Goal: Find specific page/section

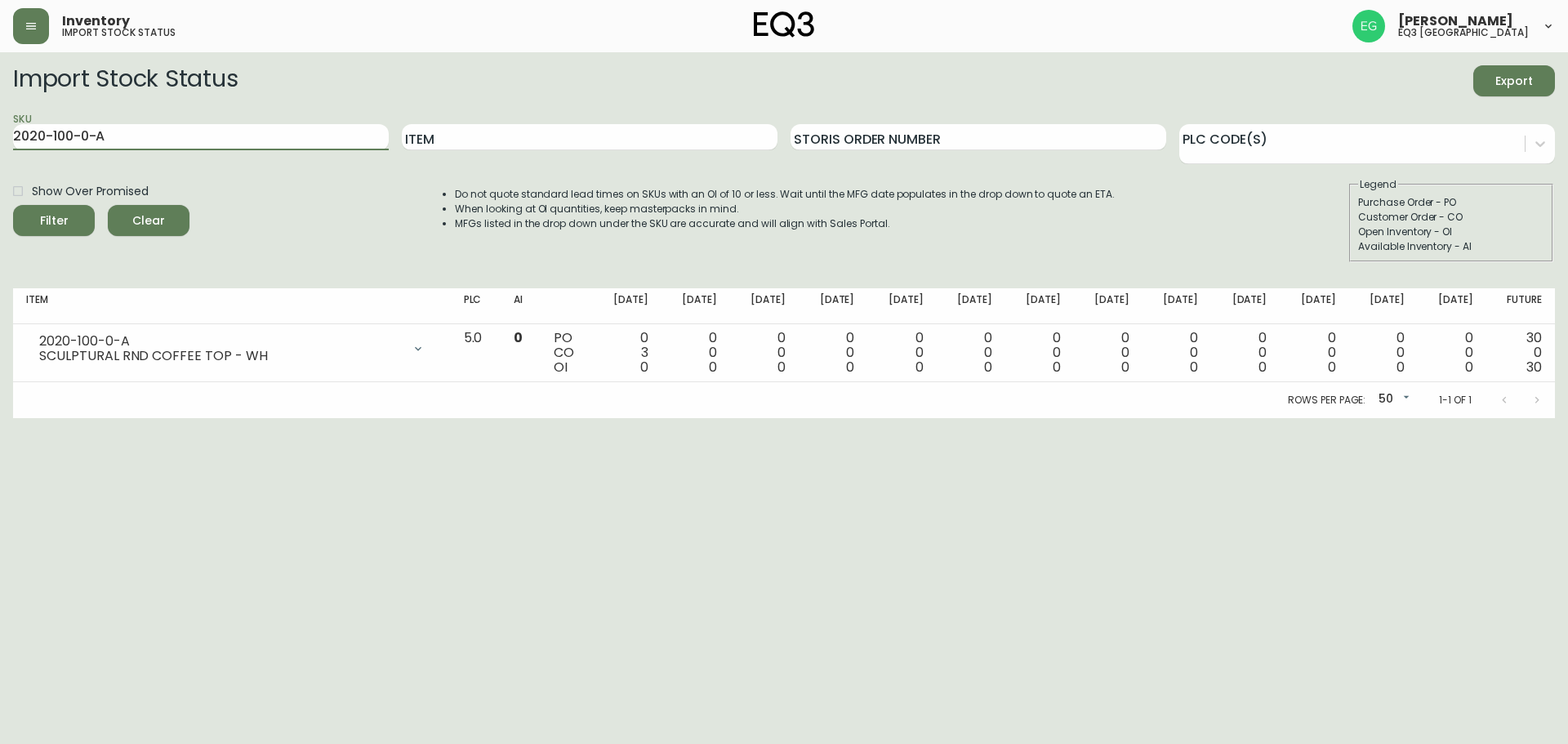
drag, startPoint x: 123, startPoint y: 145, endPoint x: 0, endPoint y: 159, distance: 123.8
click at [0, 160] on main "Import Stock Status Export SKU 2020-100-0-A Item Storis Order Number PLC Code(s…" at bounding box center [784, 235] width 1568 height 366
click at [567, 143] on input "Item" at bounding box center [589, 137] width 376 height 26
type input "horizon"
click at [13, 205] on button "Filter" at bounding box center [54, 220] width 82 height 31
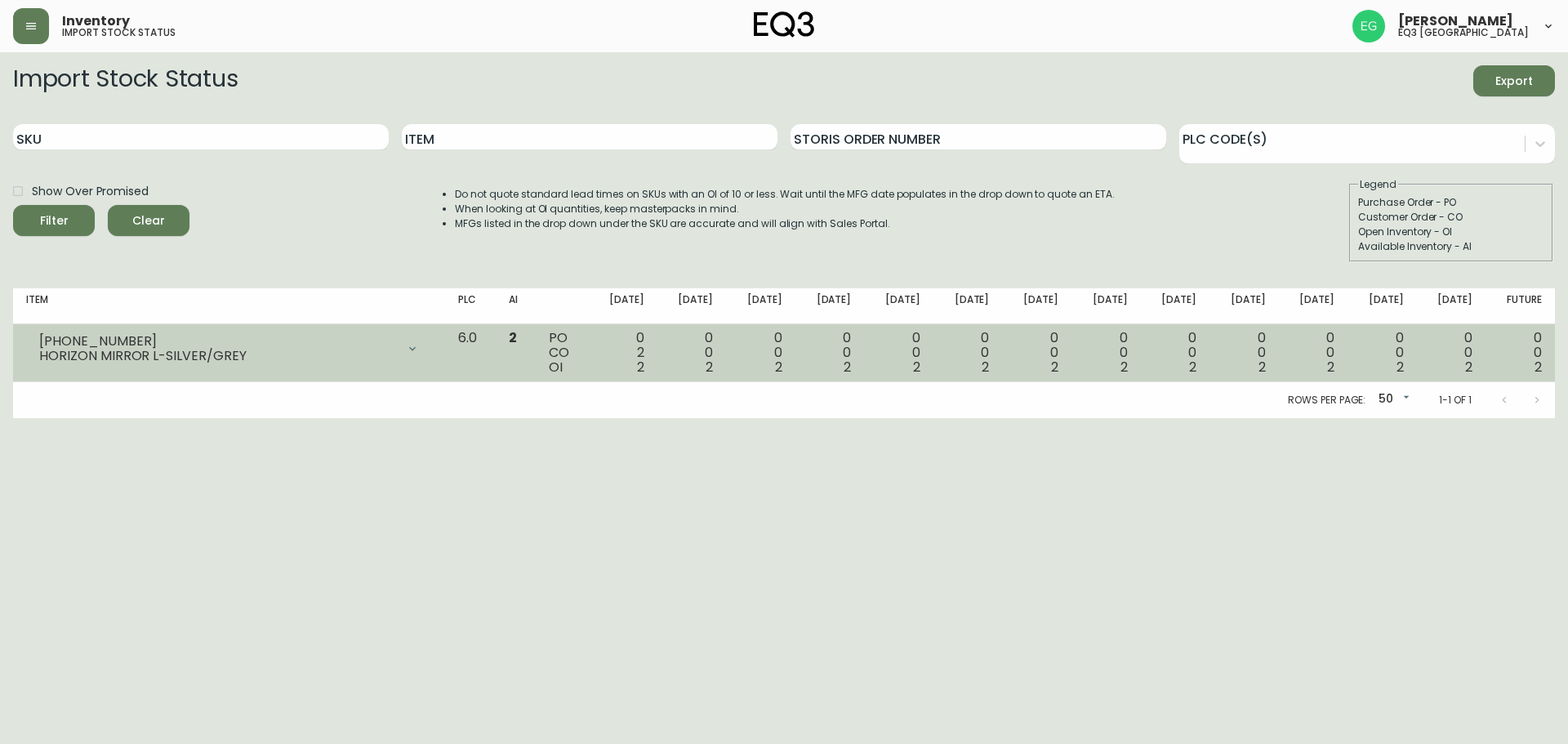
click at [701, 378] on td "0 0 2" at bounding box center [692, 353] width 69 height 58
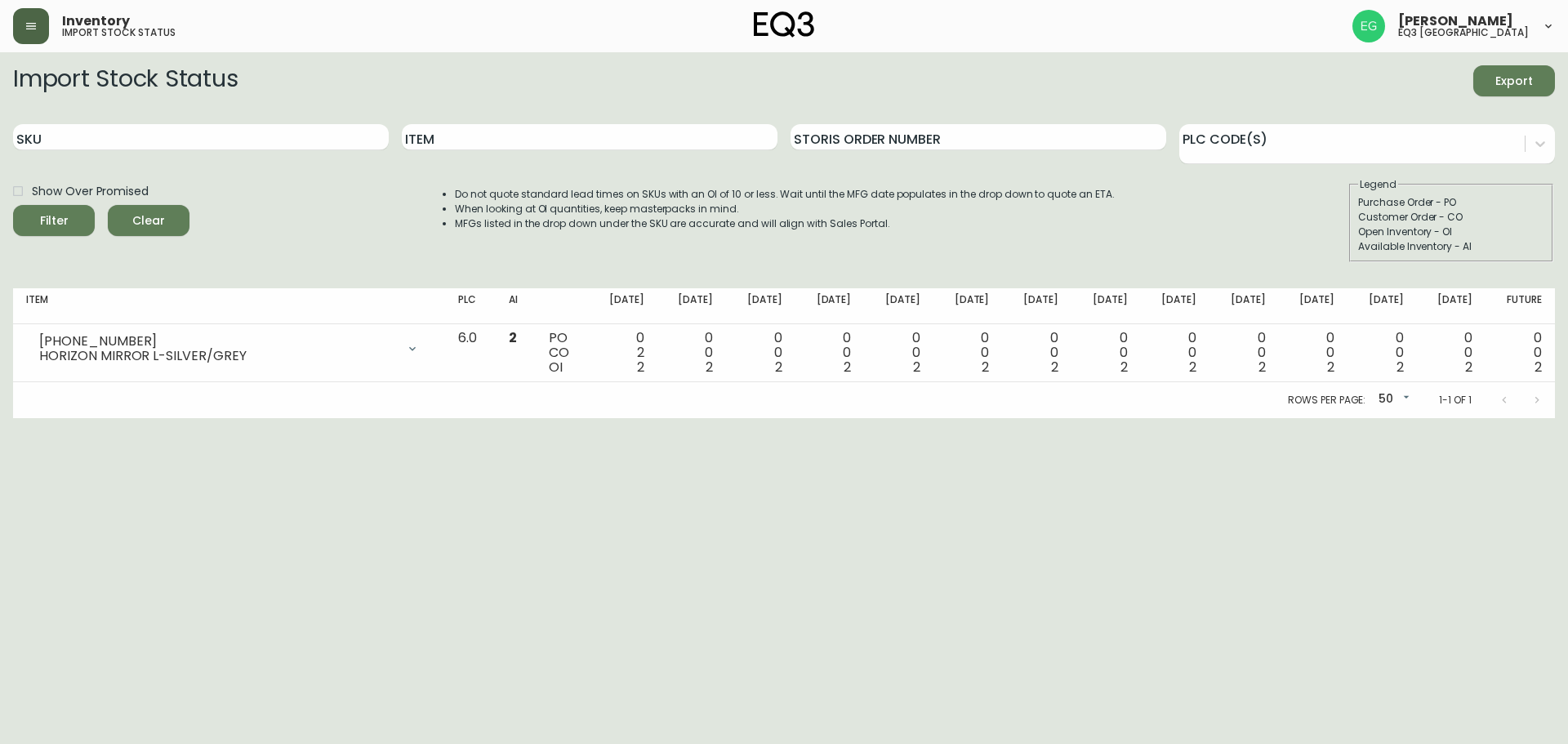
click at [39, 36] on button "button" at bounding box center [30, 25] width 35 height 36
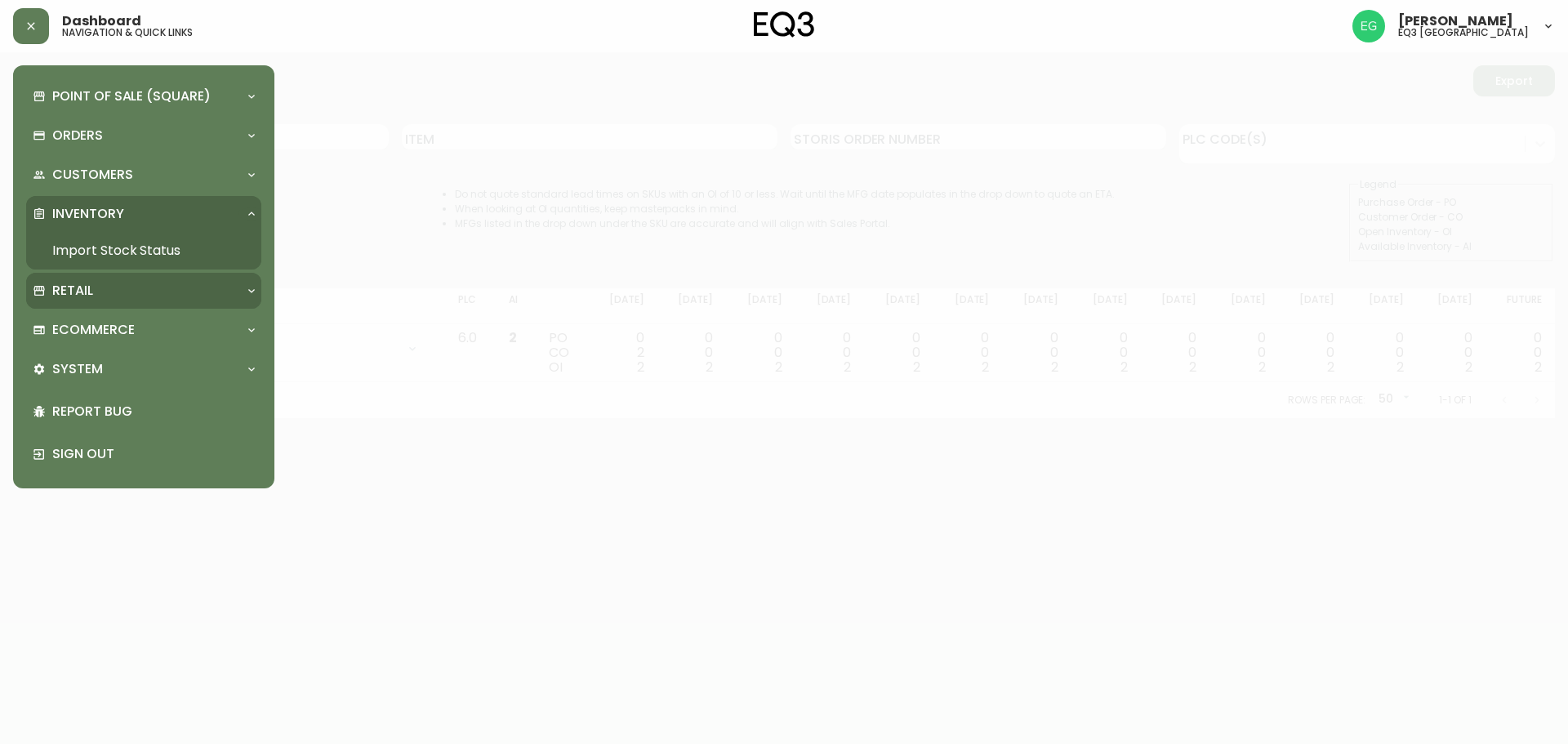
click at [99, 293] on div "Retail" at bounding box center [136, 291] width 206 height 18
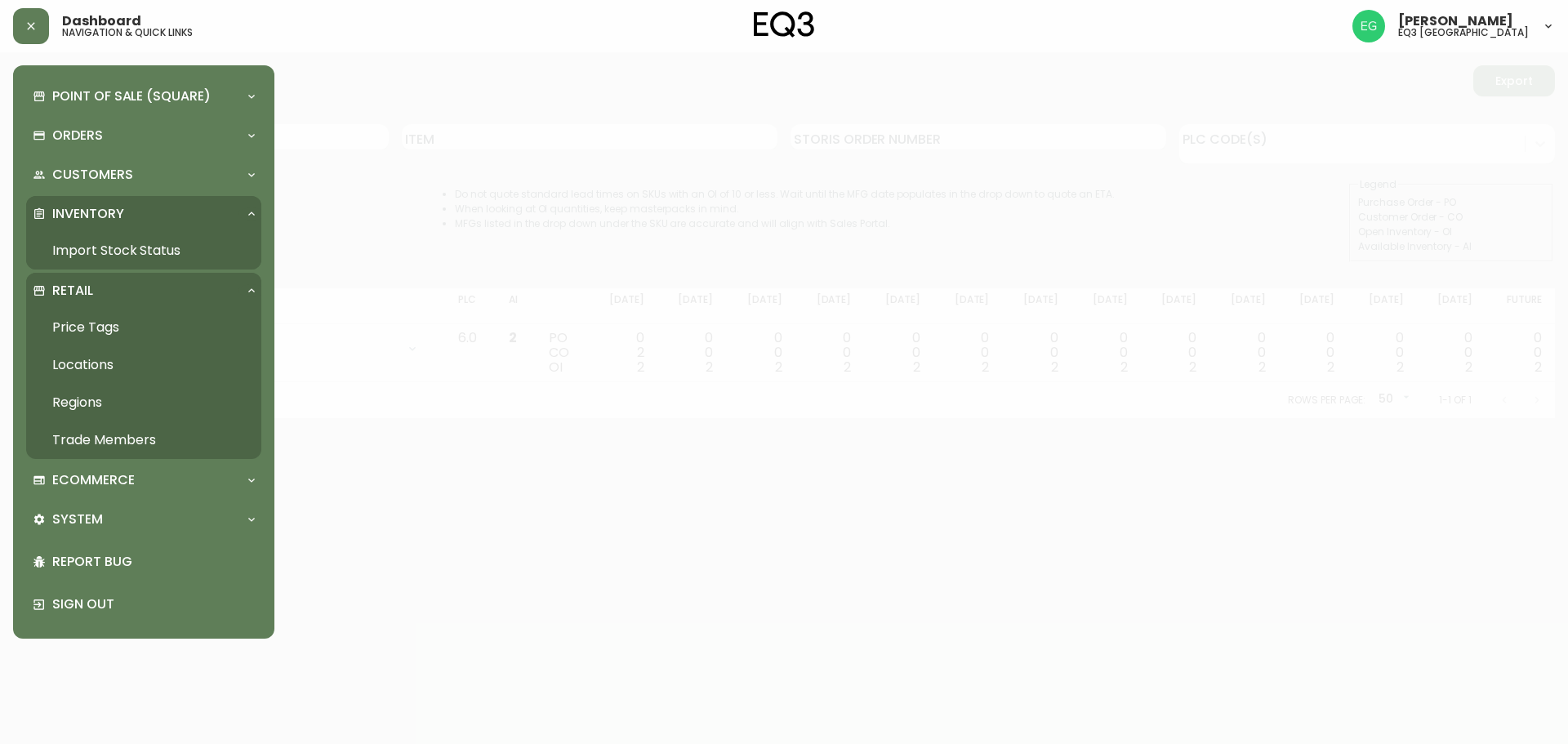
click at [99, 293] on div "Retail" at bounding box center [136, 291] width 206 height 18
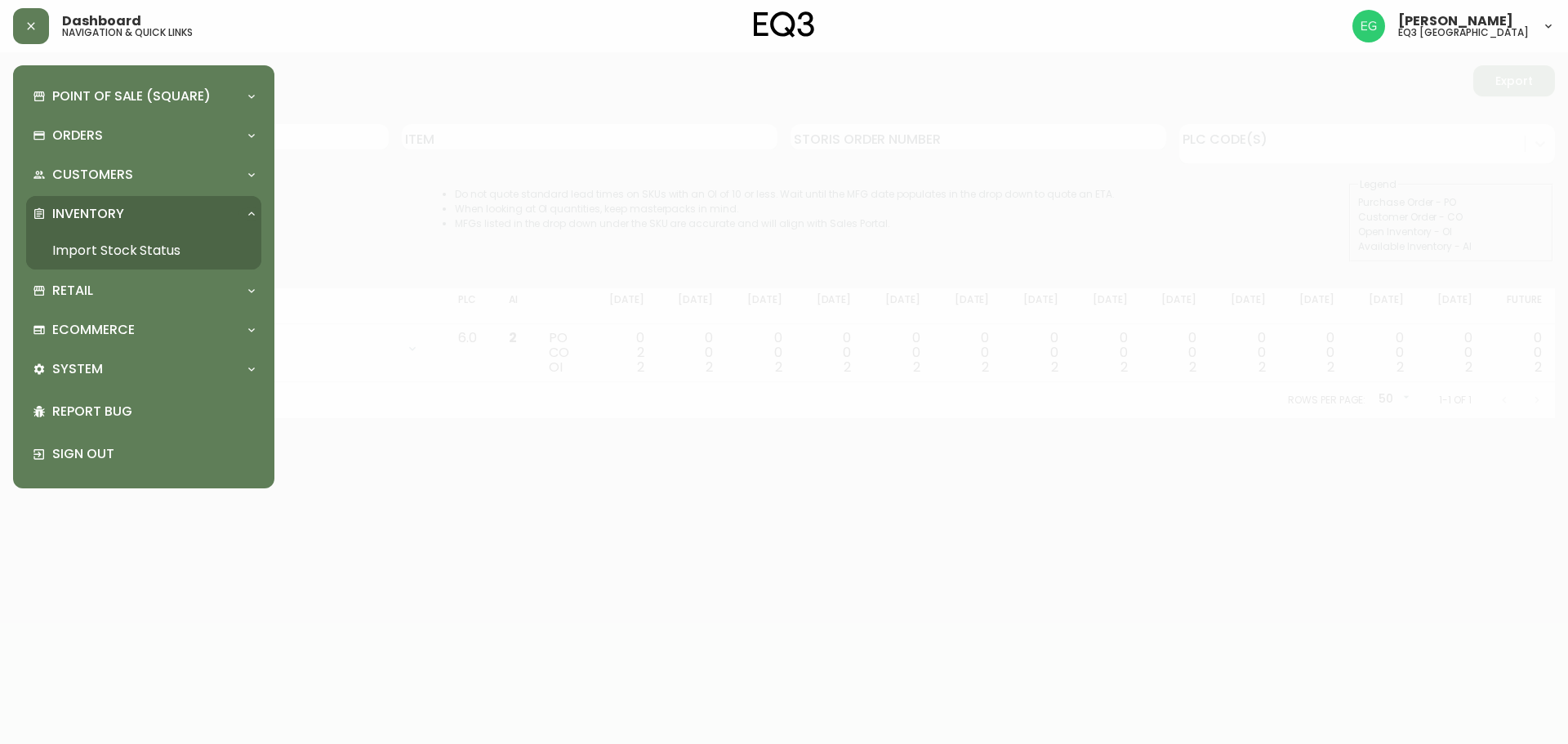
click at [408, 607] on div at bounding box center [784, 372] width 1568 height 744
